Goal: Task Accomplishment & Management: Manage account settings

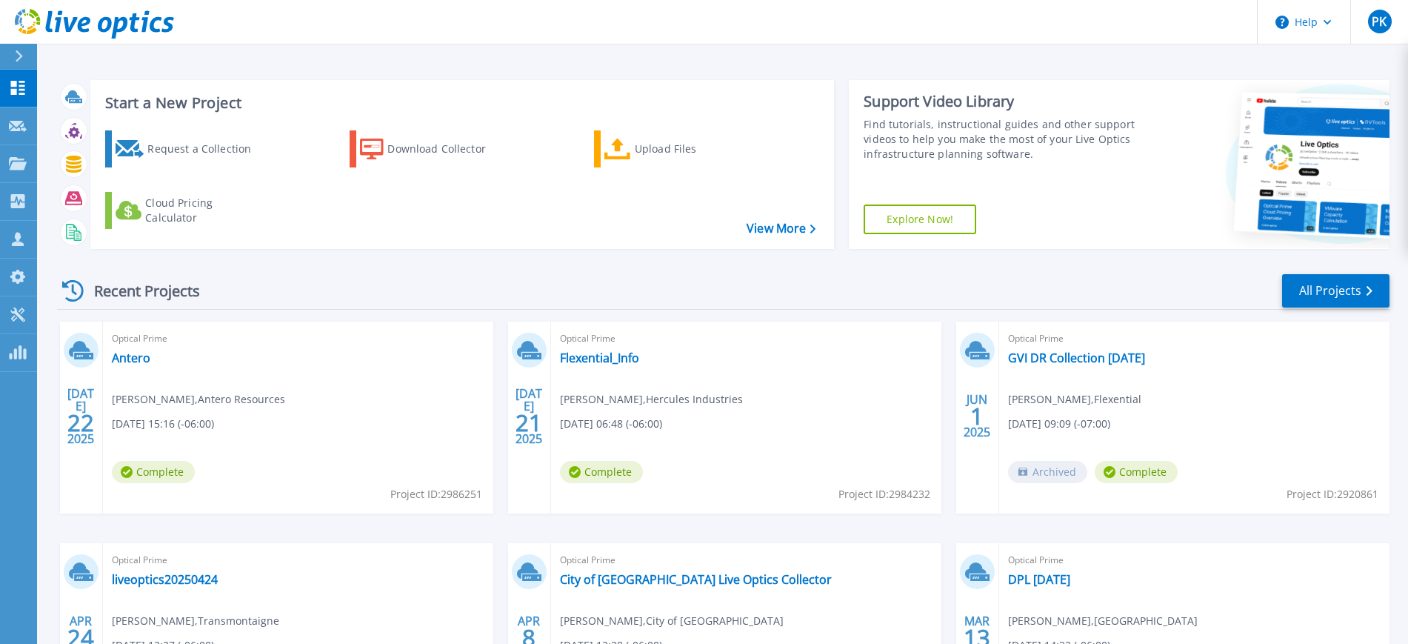
click at [142, 287] on div "Recent Projects" at bounding box center [138, 291] width 163 height 36
click at [1317, 290] on link "All Projects" at bounding box center [1335, 290] width 107 height 33
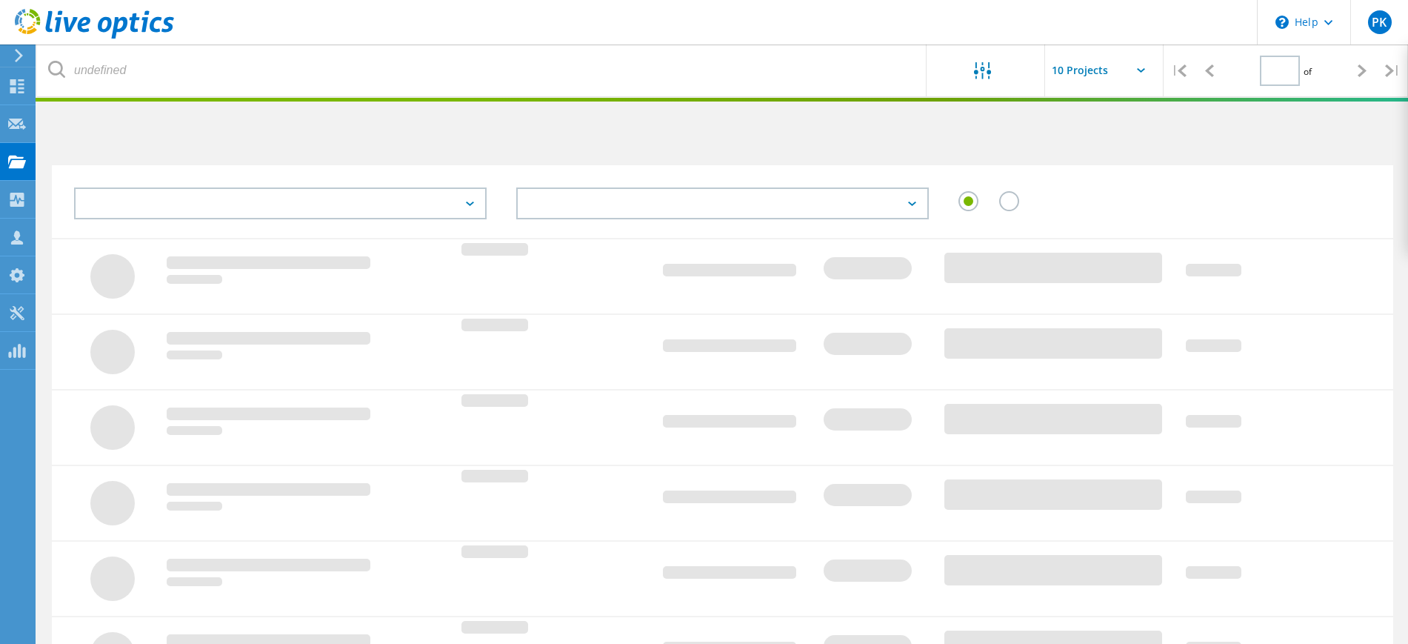
type input "1"
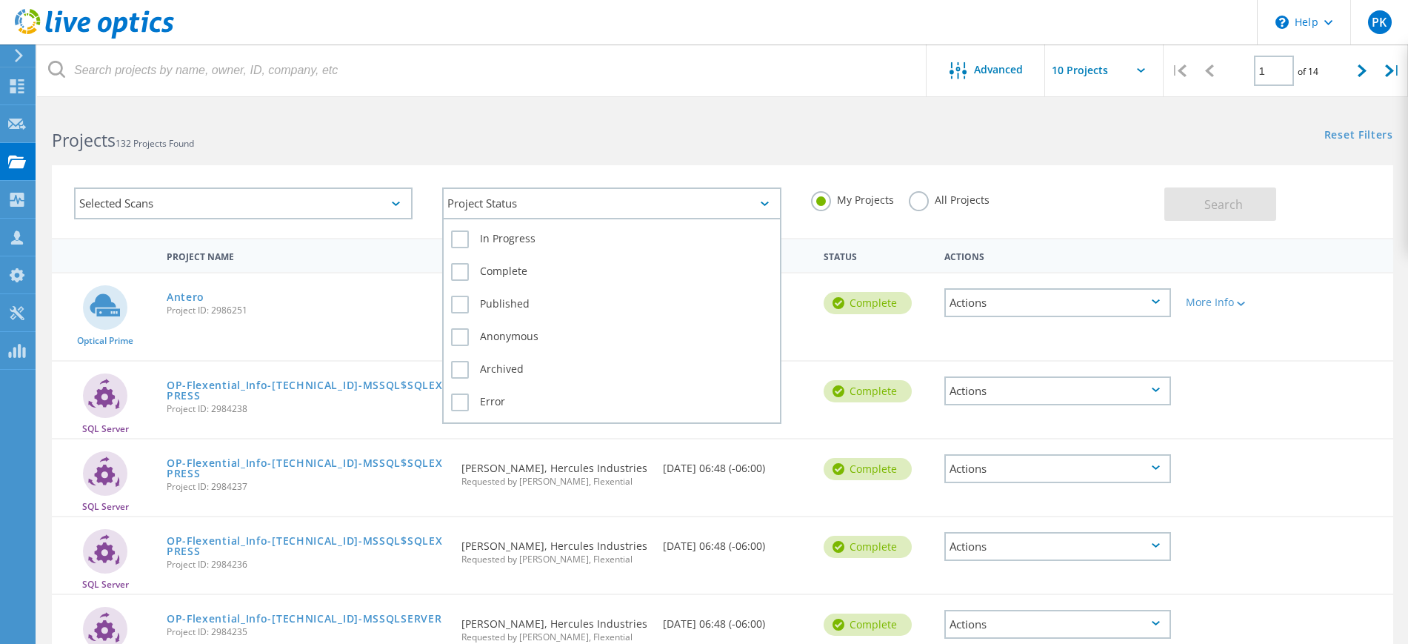
click at [589, 210] on div "Project Status" at bounding box center [611, 203] width 339 height 32
click at [465, 239] on label "In Progress" at bounding box center [611, 239] width 321 height 18
click at [0, 0] on input "In Progress" at bounding box center [0, 0] width 0 height 0
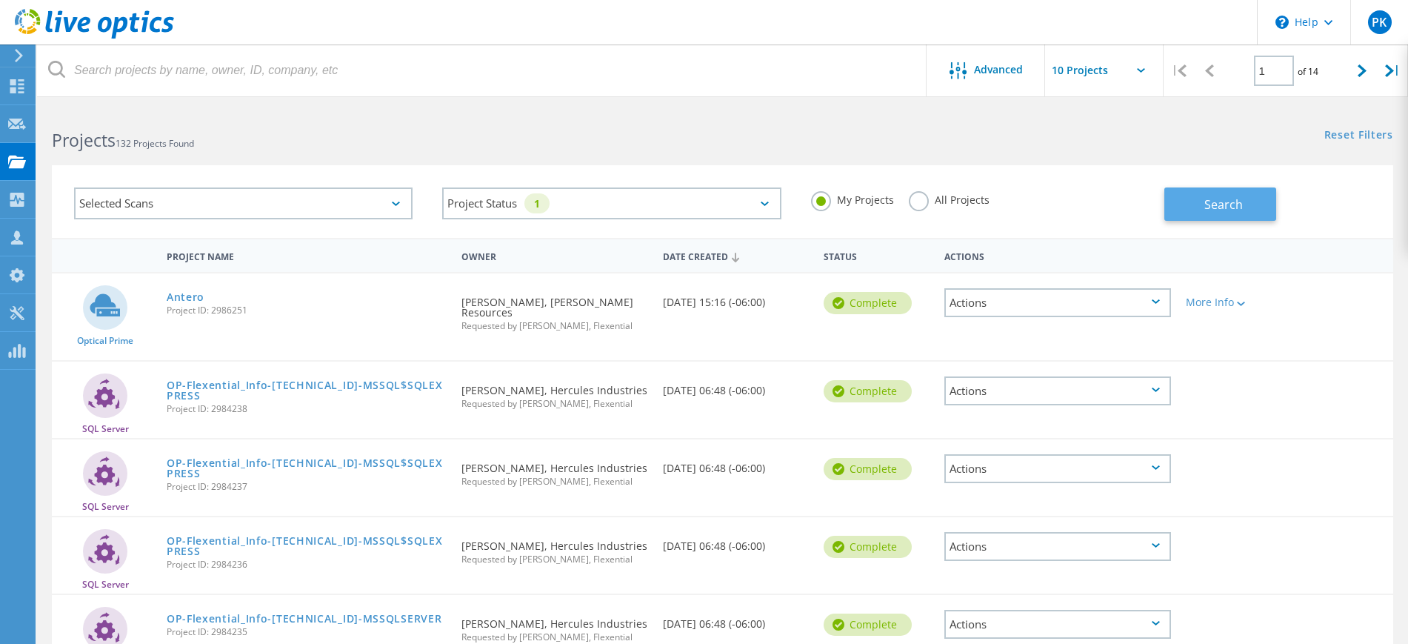
click at [1255, 193] on button "Search" at bounding box center [1221, 203] width 112 height 33
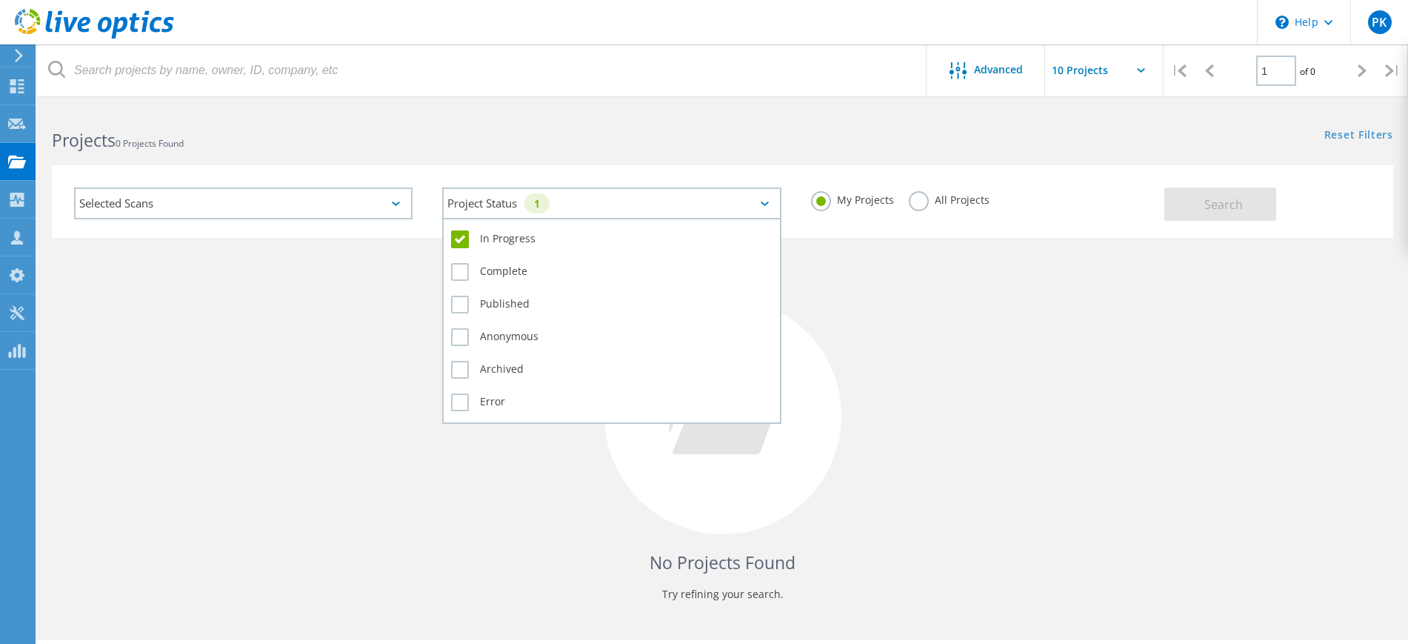
click at [596, 195] on div "Project Status 1" at bounding box center [611, 203] width 339 height 32
click at [463, 239] on label "In Progress" at bounding box center [611, 239] width 321 height 18
click at [0, 0] on input "In Progress" at bounding box center [0, 0] width 0 height 0
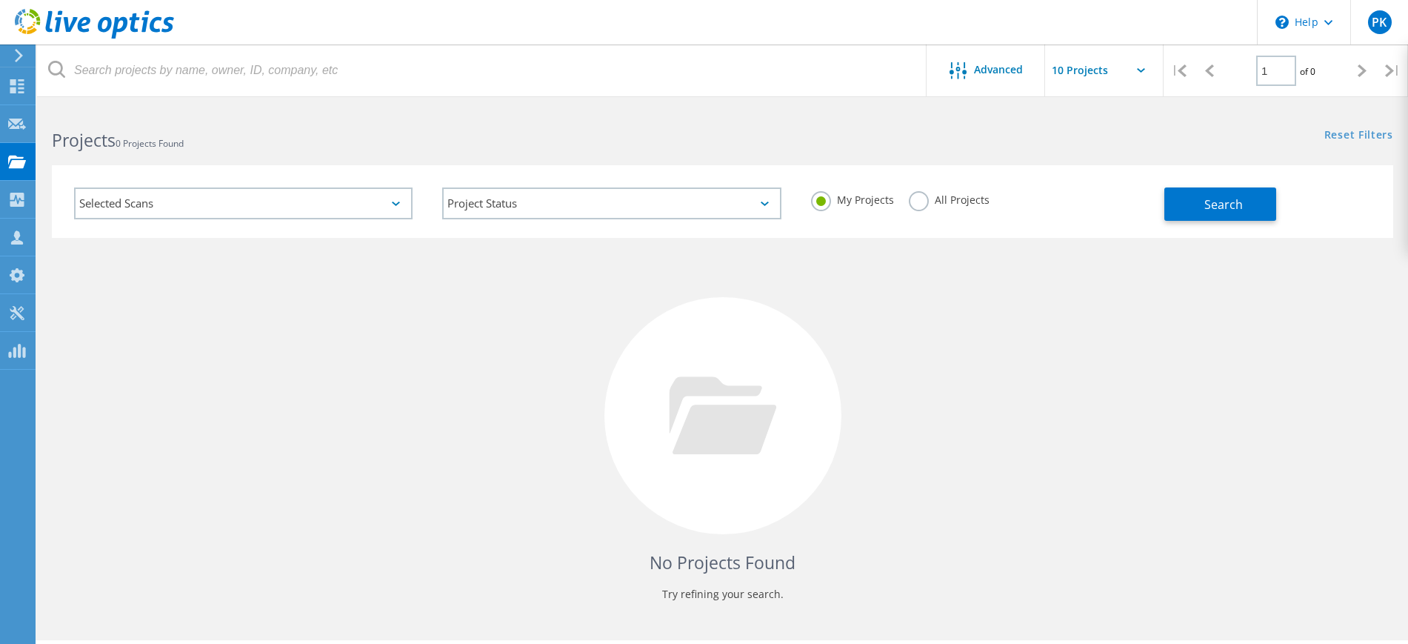
click at [282, 130] on h2 "Projects 0 Projects Found" at bounding box center [380, 140] width 656 height 24
click at [12, 167] on icon at bounding box center [17, 162] width 18 height 14
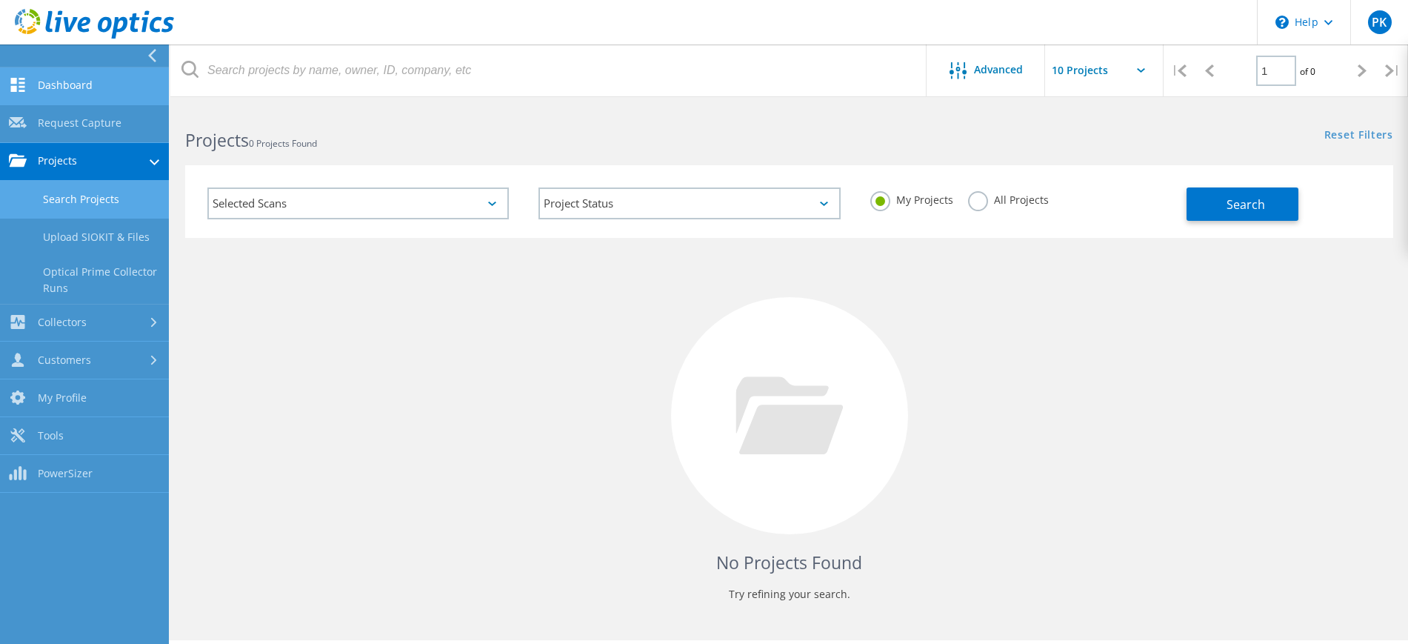
click at [29, 76] on link "Dashboard" at bounding box center [84, 86] width 169 height 38
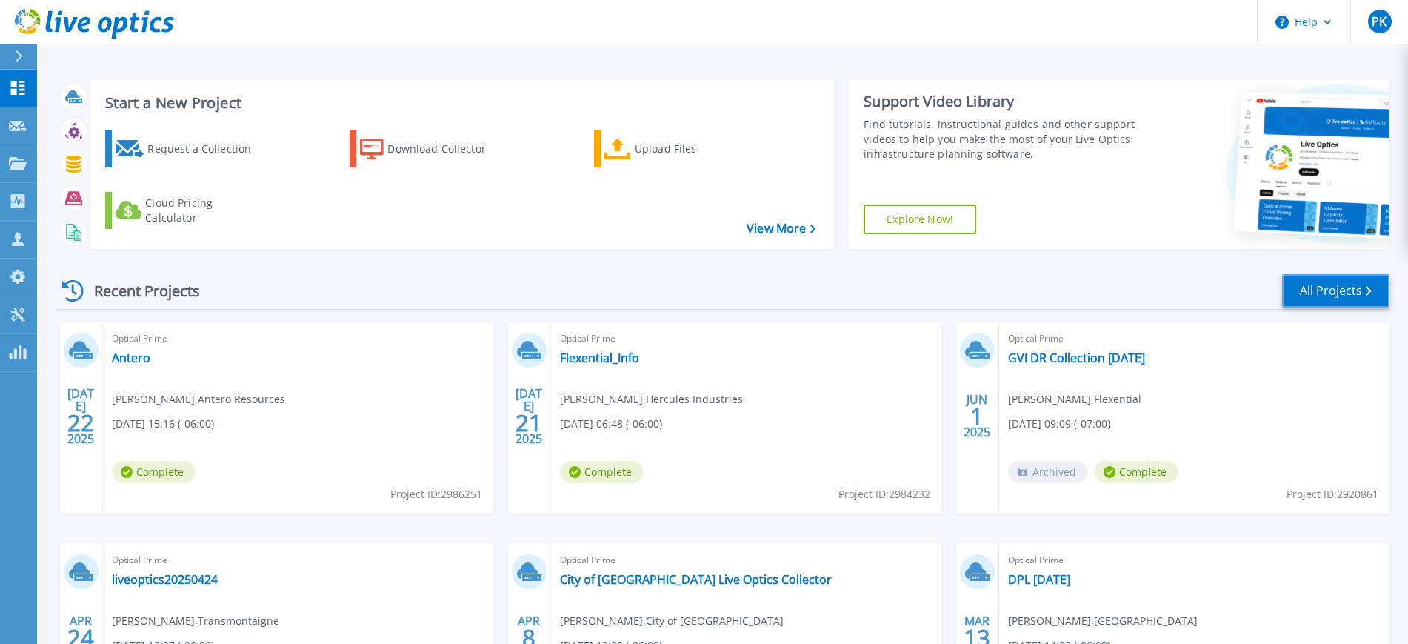
click at [1312, 283] on link "All Projects" at bounding box center [1335, 290] width 107 height 33
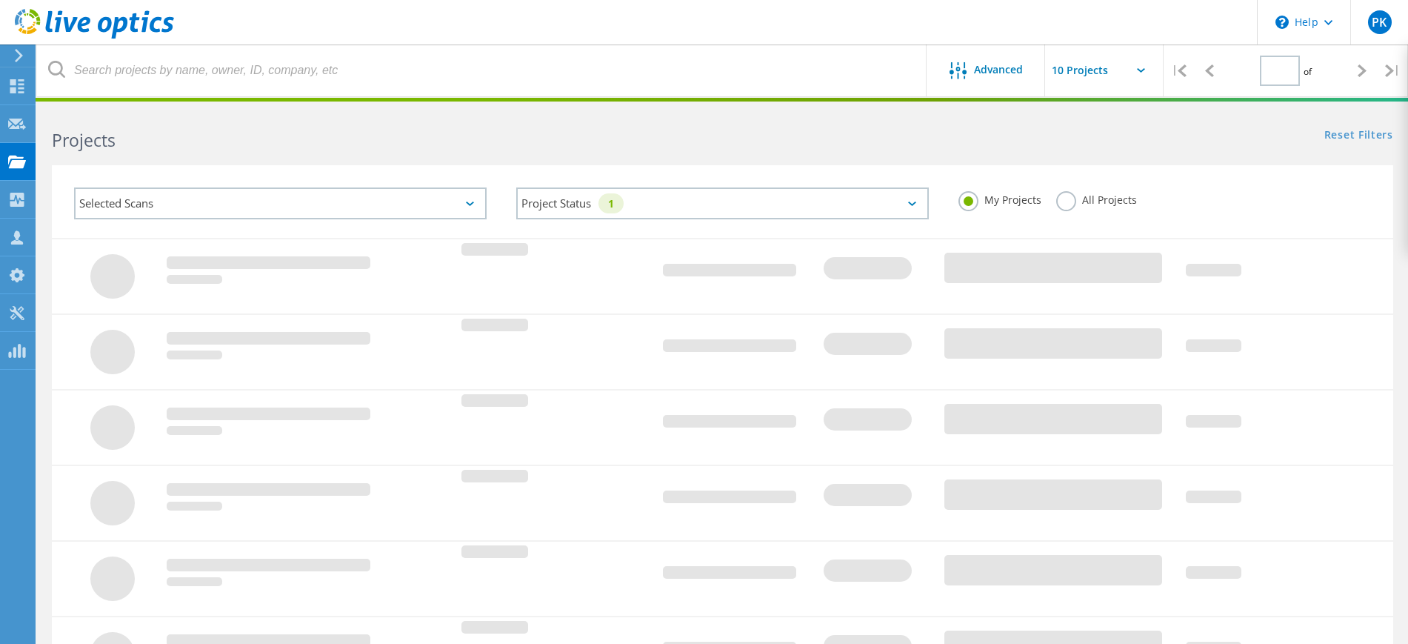
type input "1"
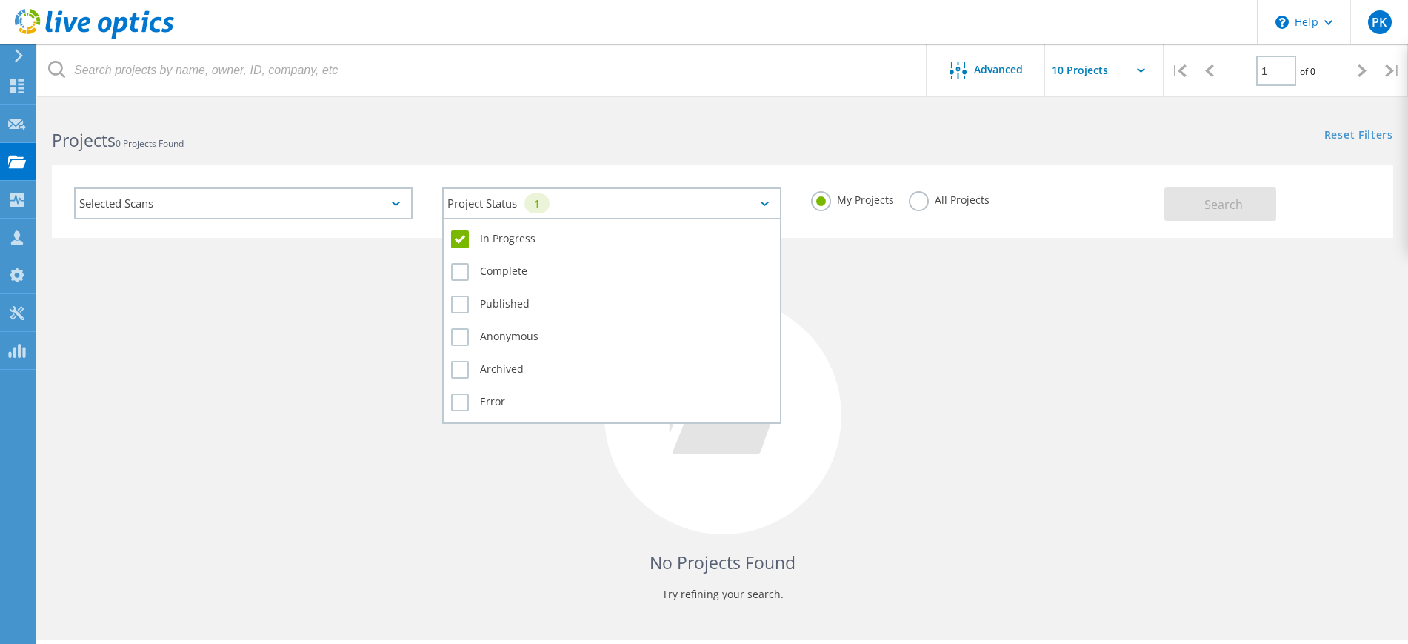
click at [763, 202] on icon at bounding box center [765, 204] width 8 height 4
click at [461, 238] on label "In Progress" at bounding box center [611, 239] width 321 height 18
click at [0, 0] on input "In Progress" at bounding box center [0, 0] width 0 height 0
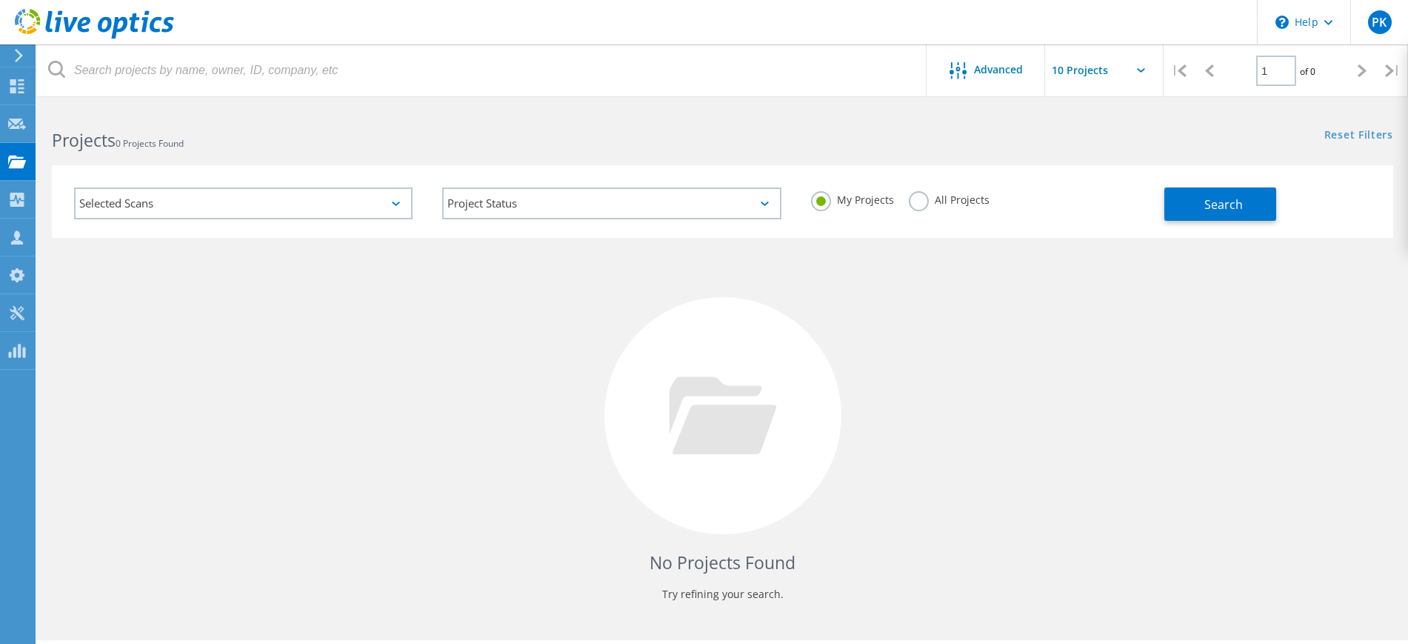
click at [921, 199] on label "All Projects" at bounding box center [949, 198] width 81 height 14
click at [0, 0] on input "All Projects" at bounding box center [0, 0] width 0 height 0
click at [1273, 207] on button "Search" at bounding box center [1221, 203] width 112 height 33
